Goal: Contribute content

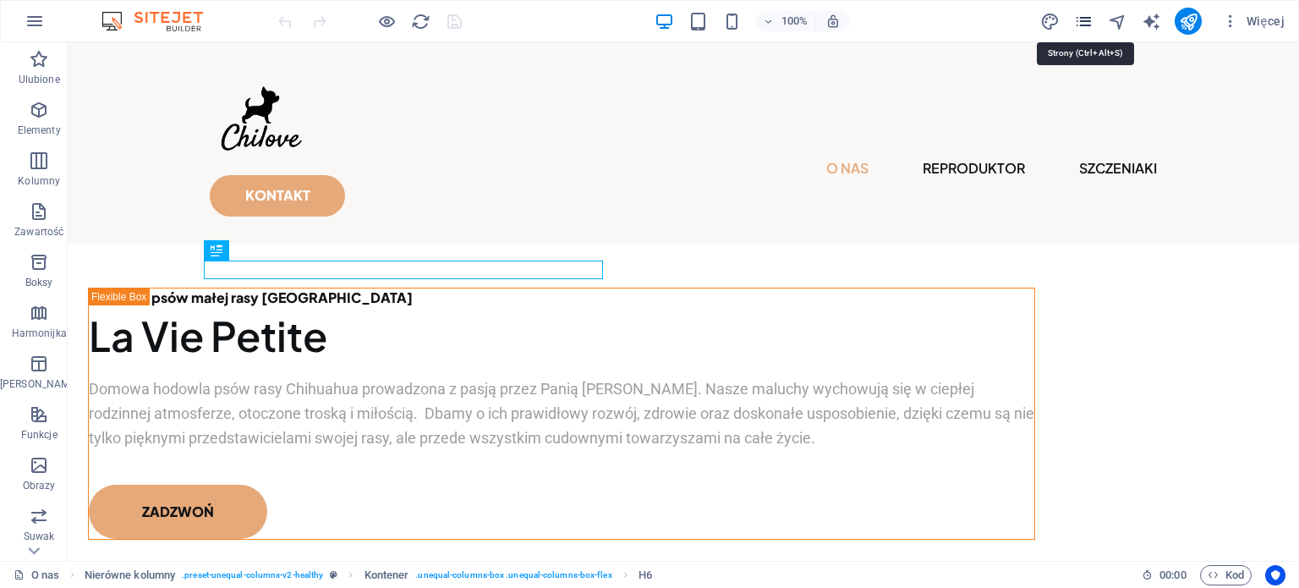
click at [1081, 23] on icon "pages" at bounding box center [1083, 21] width 19 height 19
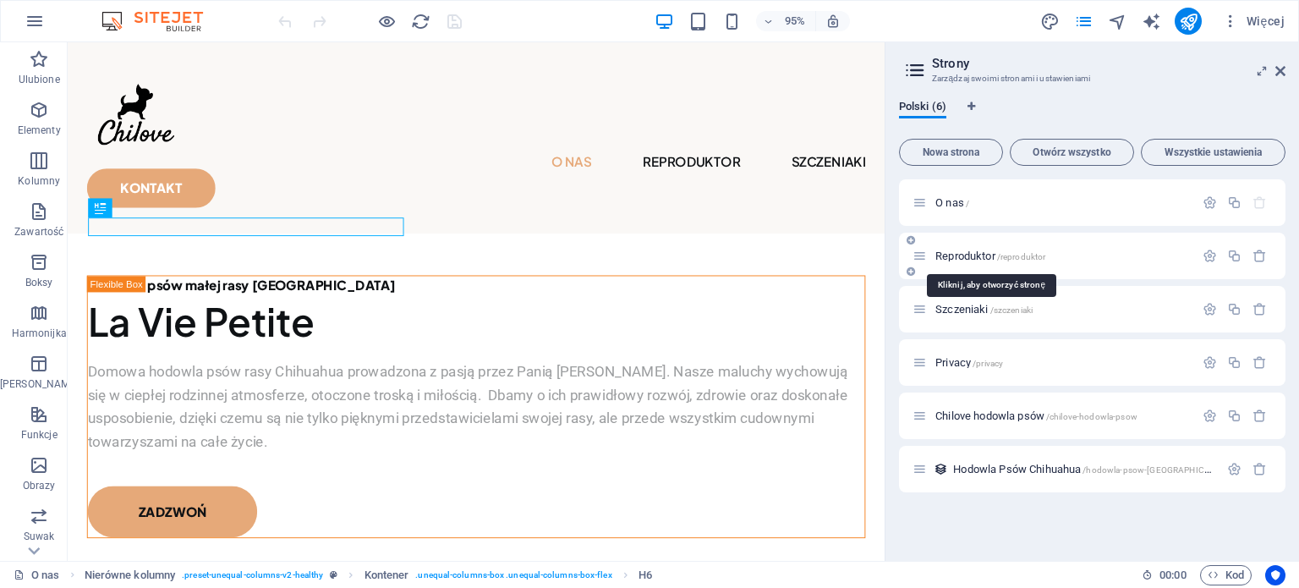
click at [990, 256] on span "Reproduktor /reproduktor" at bounding box center [991, 256] width 110 height 13
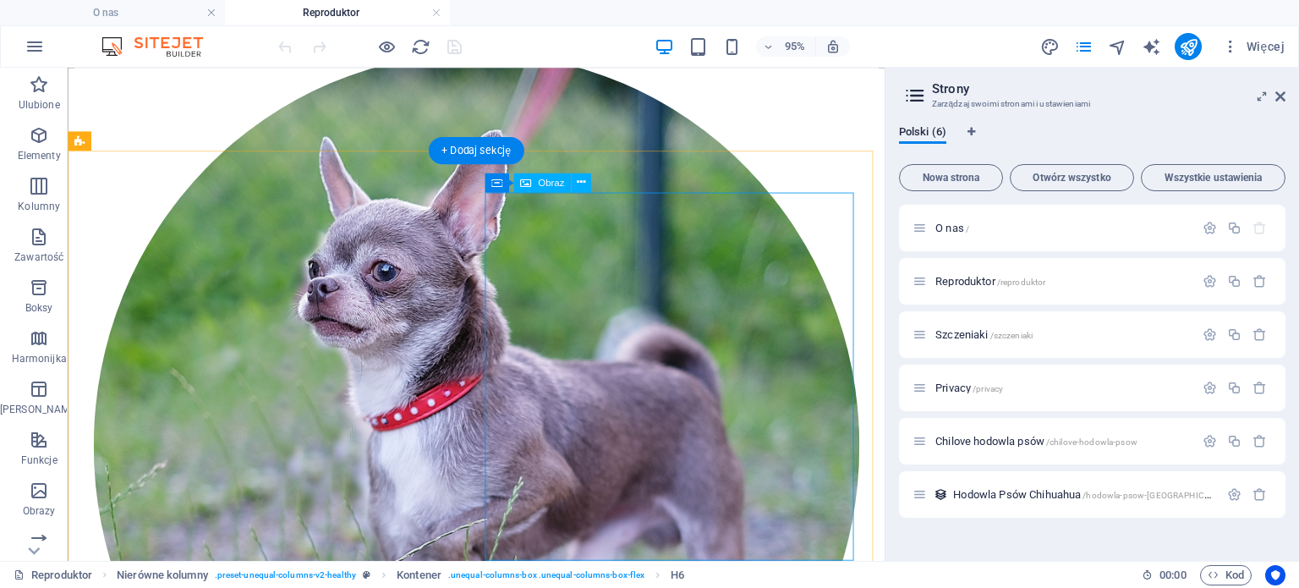
scroll to position [627, 0]
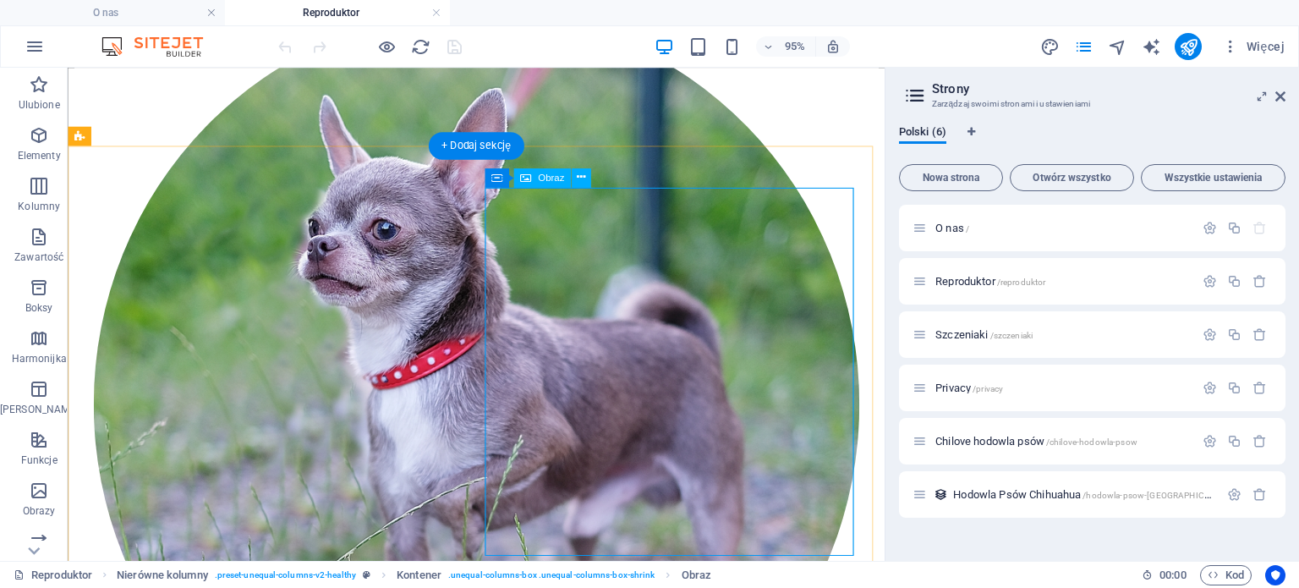
select select "%"
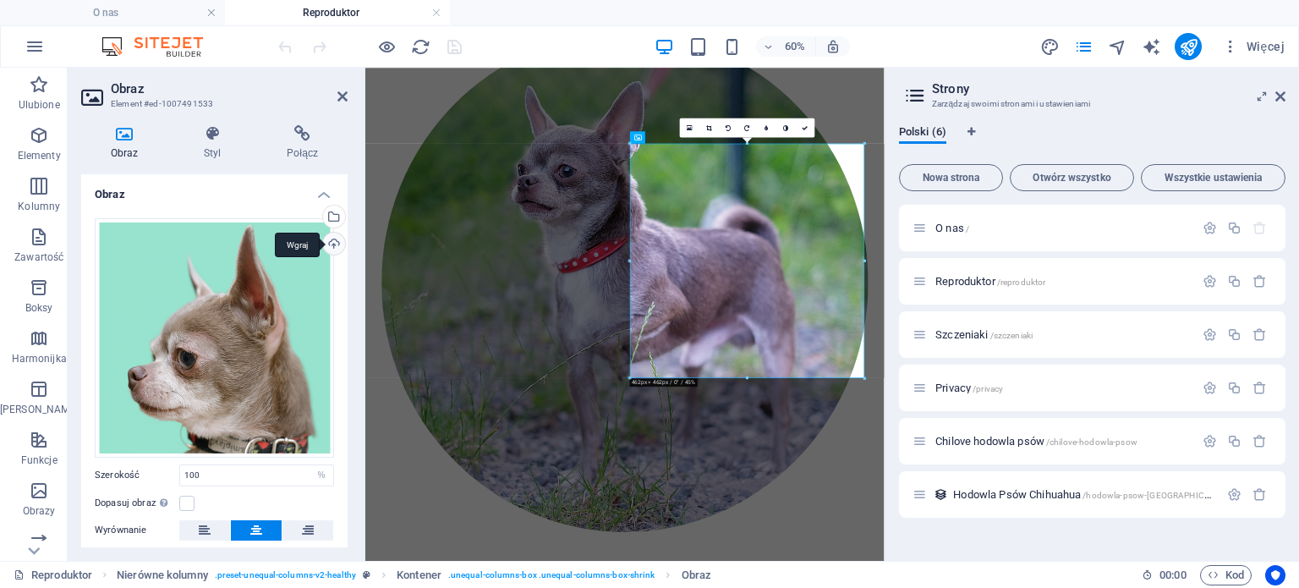
click at [327, 239] on div "Wgraj" at bounding box center [332, 245] width 25 height 25
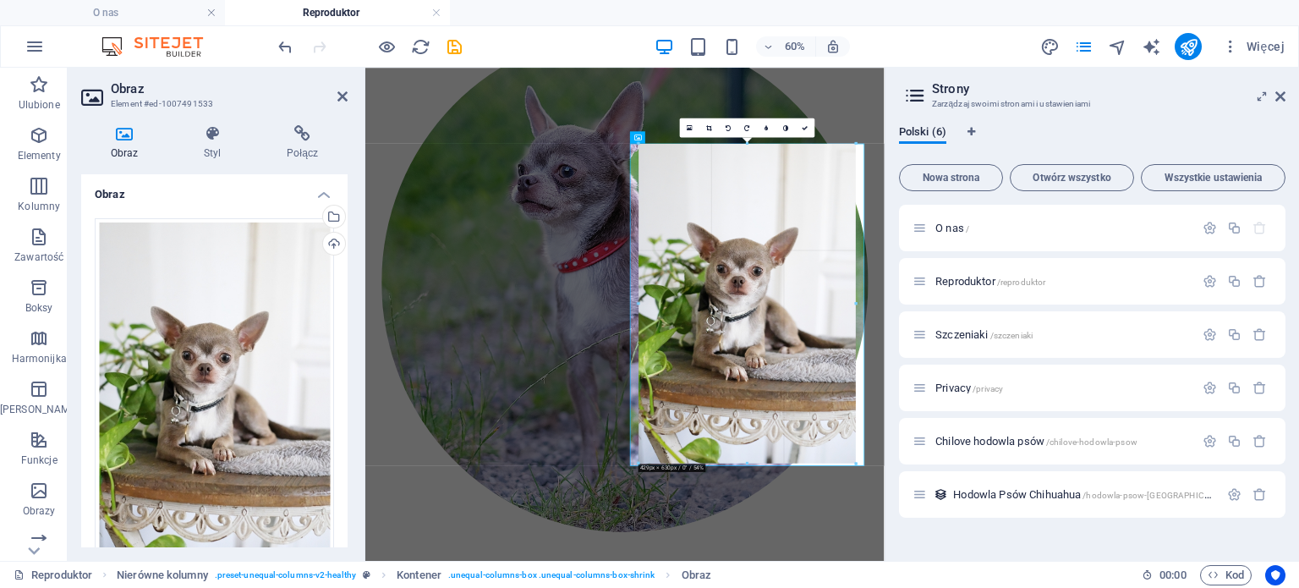
drag, startPoint x: 863, startPoint y: 486, endPoint x: 829, endPoint y: 442, distance: 55.5
type input "429"
select select "px"
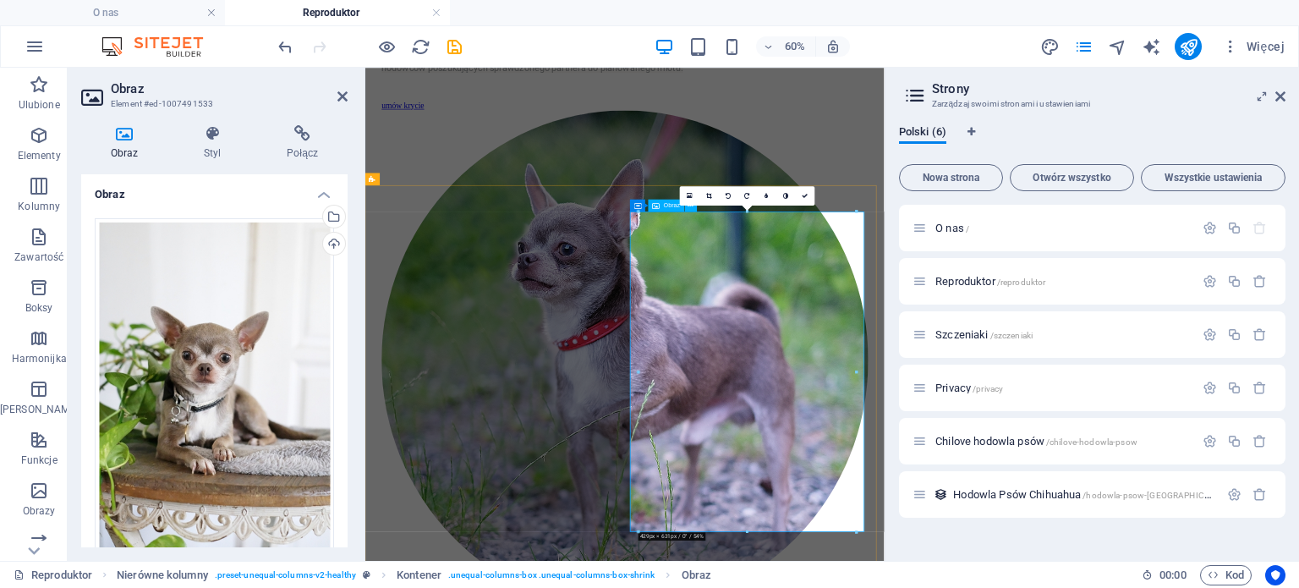
scroll to position [458, 0]
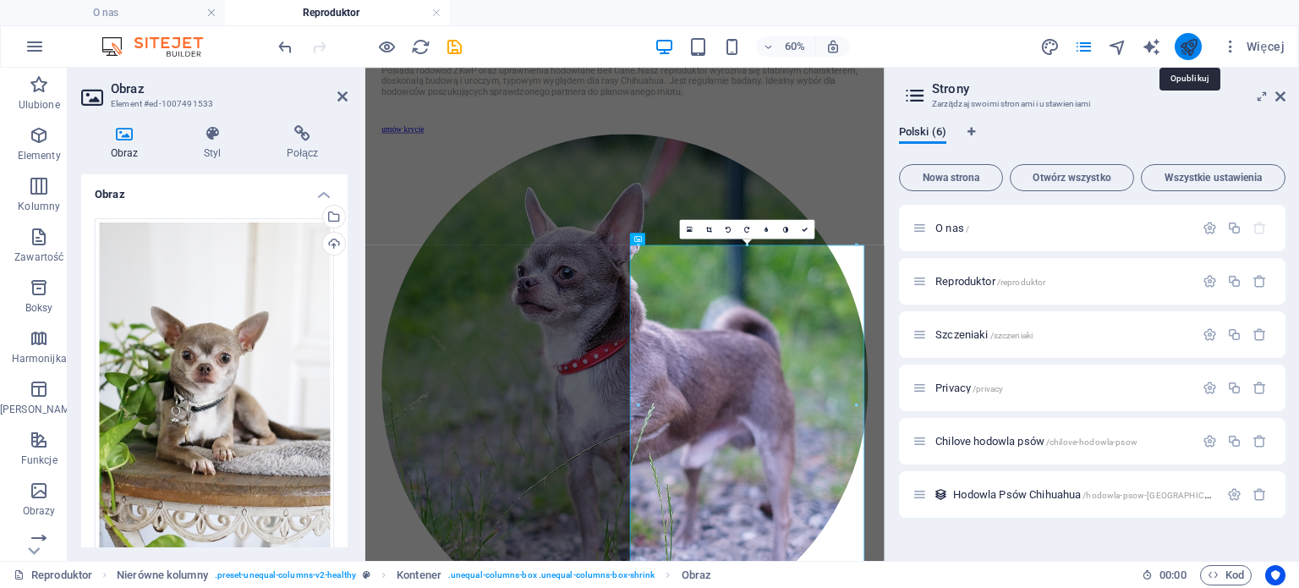
click at [1188, 46] on icon "publish" at bounding box center [1188, 46] width 19 height 19
checkbox input "false"
